Goal: Information Seeking & Learning: Learn about a topic

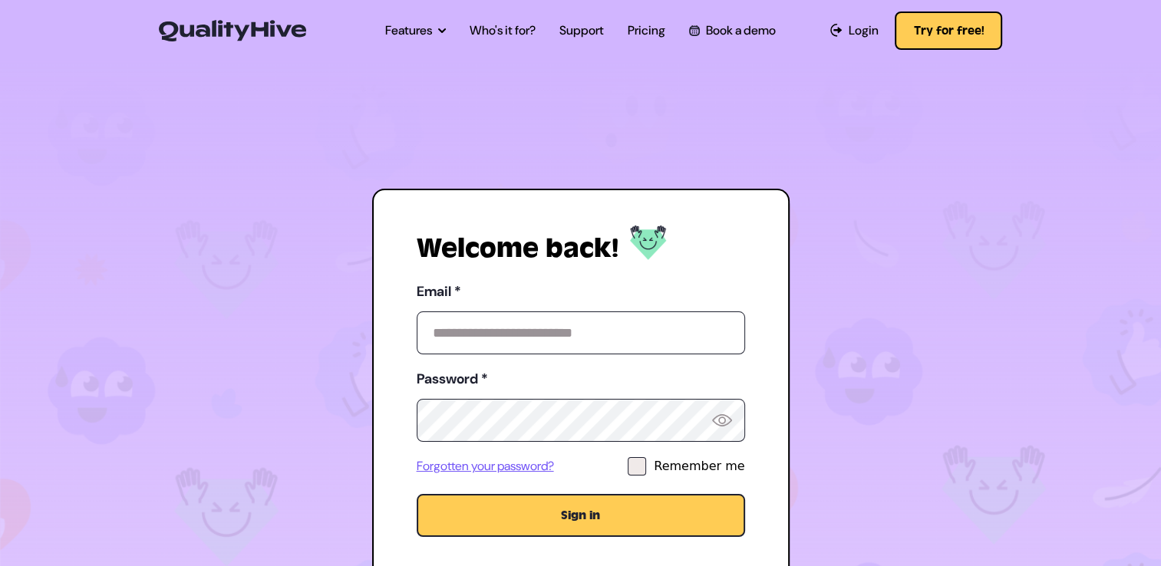
drag, startPoint x: 722, startPoint y: 127, endPoint x: 716, endPoint y: 143, distance: 16.5
drag, startPoint x: 716, startPoint y: 143, endPoint x: 448, endPoint y: 83, distance: 274.3
click at [442, 86] on section "Welcome back! Email * Password * Forgotten your password? Remember me Sign in O…" at bounding box center [580, 398] width 1161 height 680
click at [494, 34] on link "Who's it for?" at bounding box center [503, 30] width 66 height 18
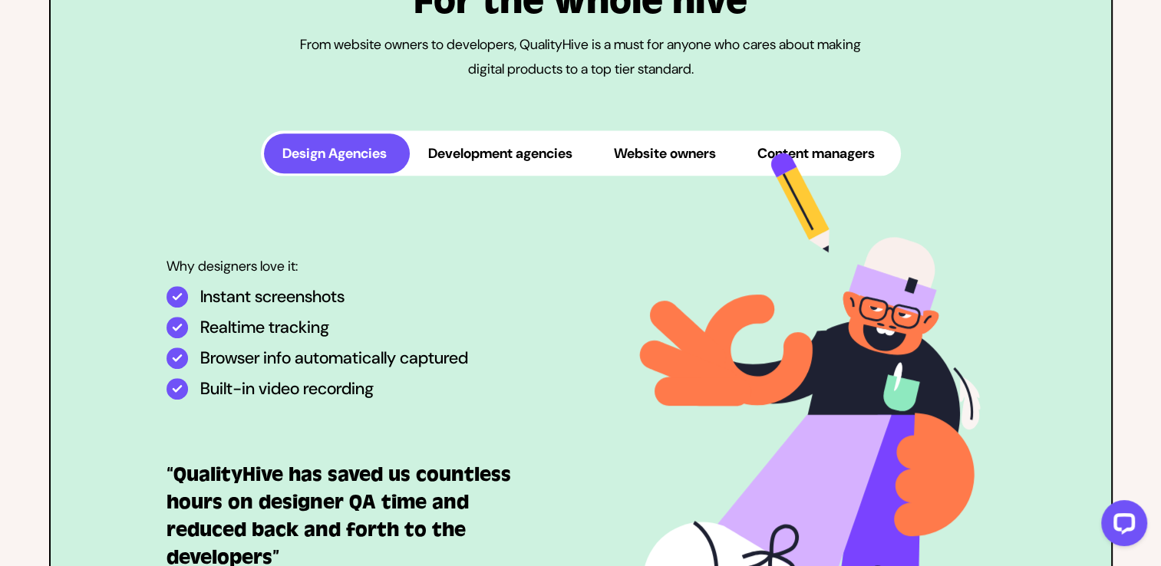
scroll to position [690, 0]
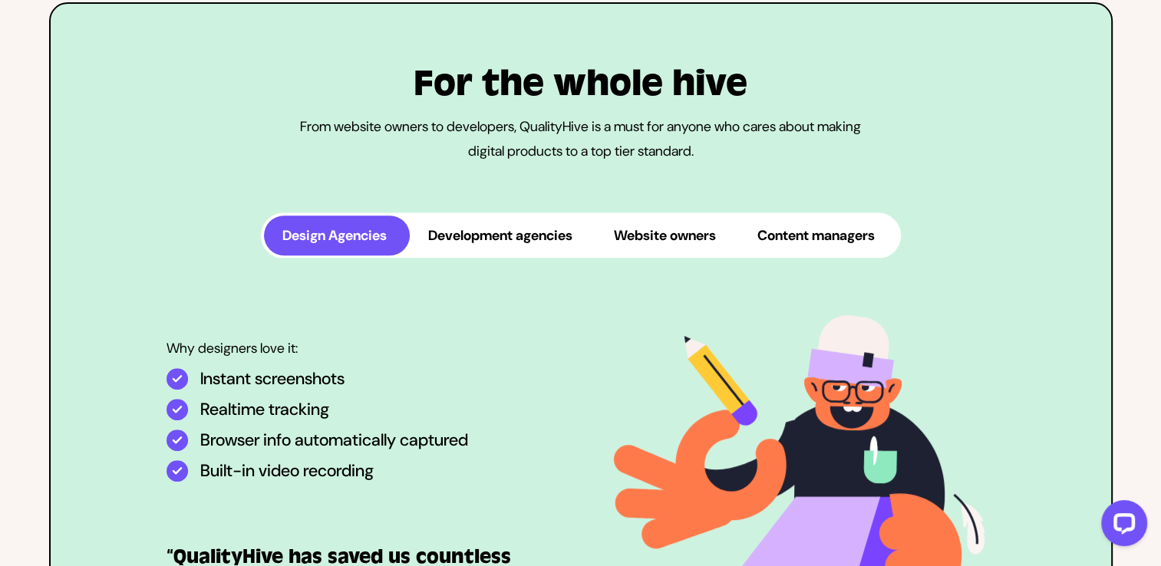
click at [521, 255] on button "Development agencies" at bounding box center [503, 236] width 186 height 40
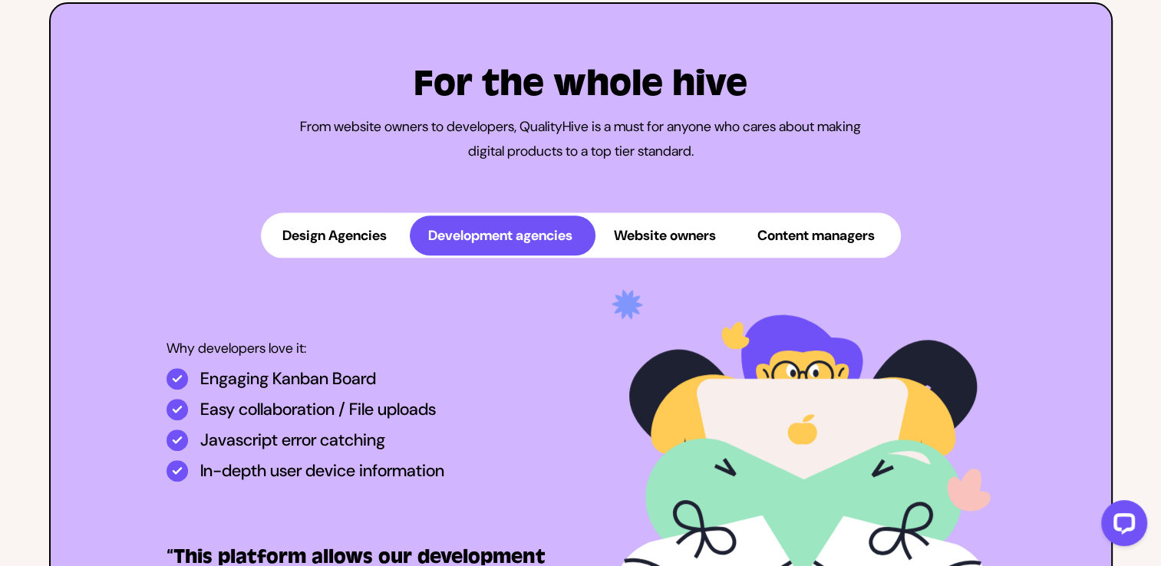
click at [672, 252] on button "Website owners" at bounding box center [666, 236] width 143 height 40
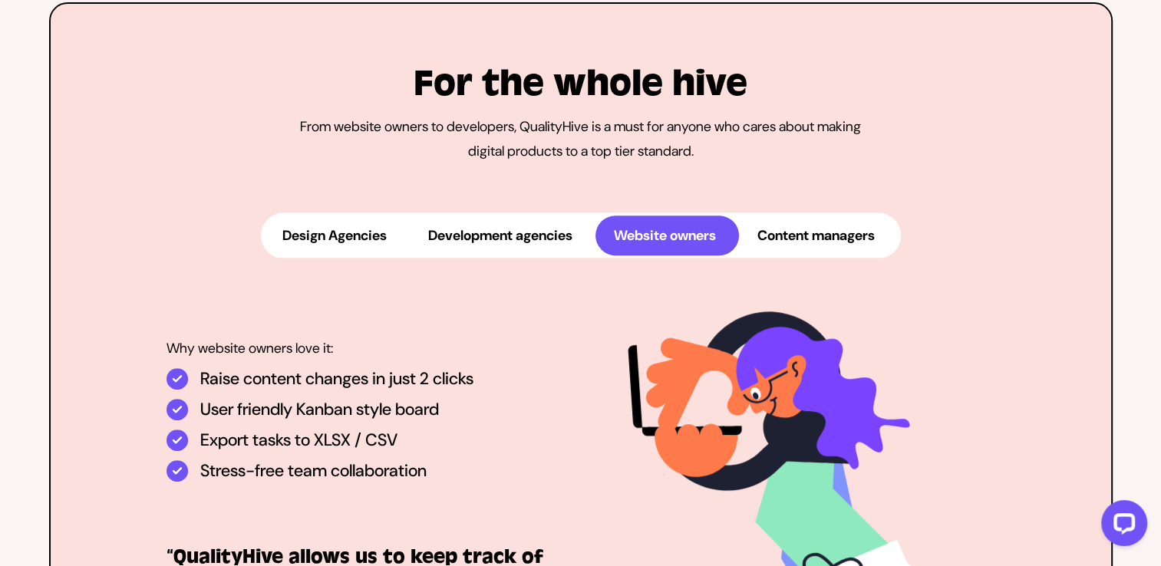
click at [804, 255] on button "Content managers" at bounding box center [818, 236] width 159 height 40
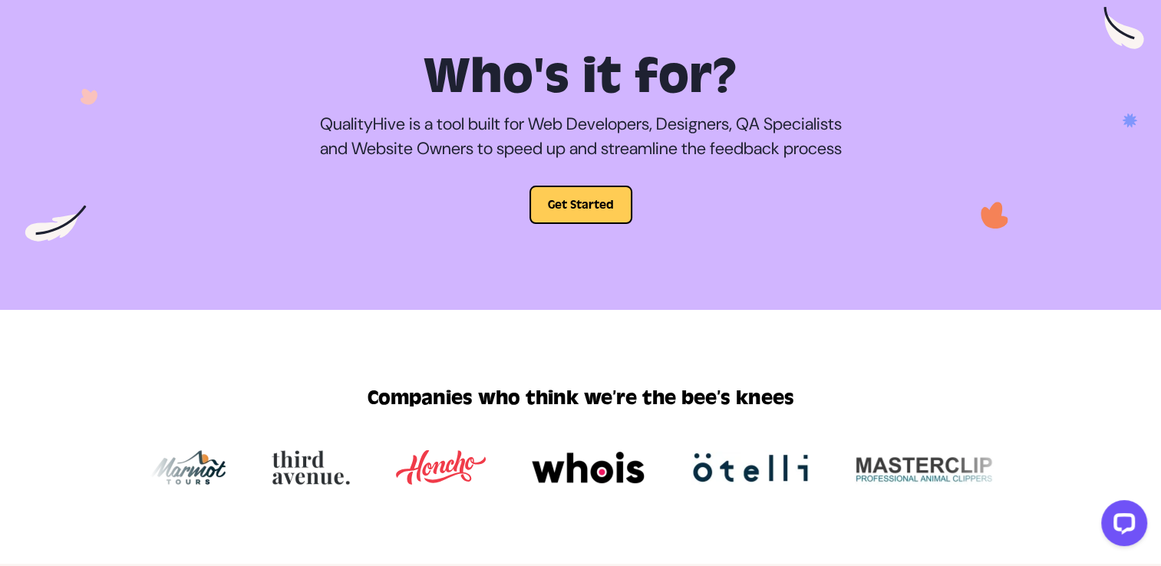
scroll to position [77, 0]
